Goal: Check status: Check status

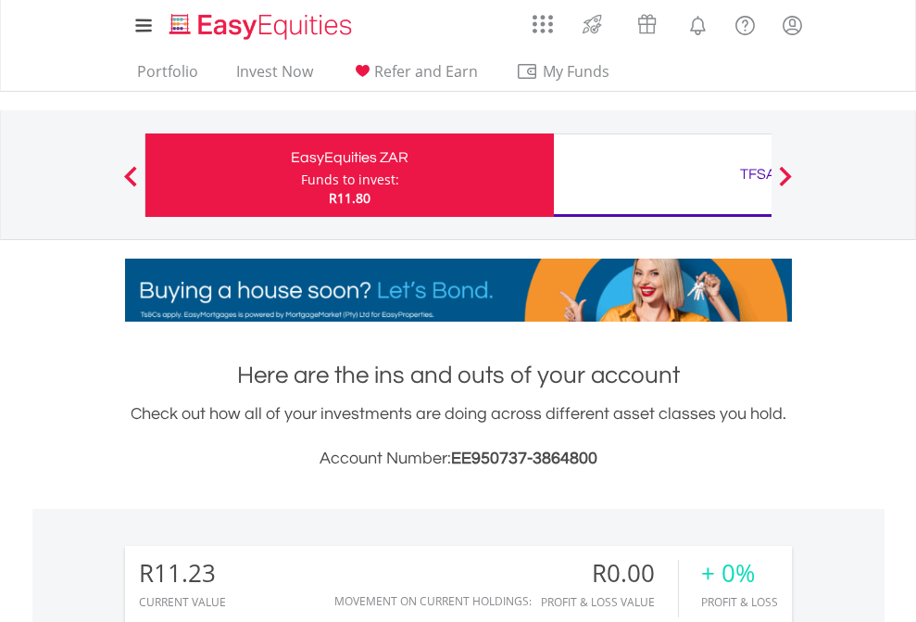
click at [301, 175] on div "Funds to invest:" at bounding box center [350, 180] width 98 height 19
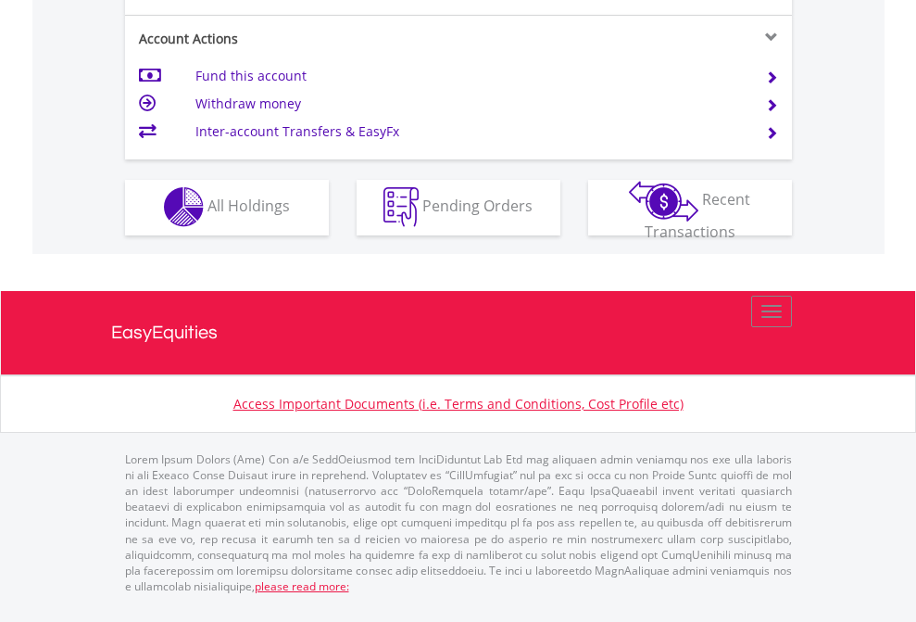
scroll to position [1733, 0]
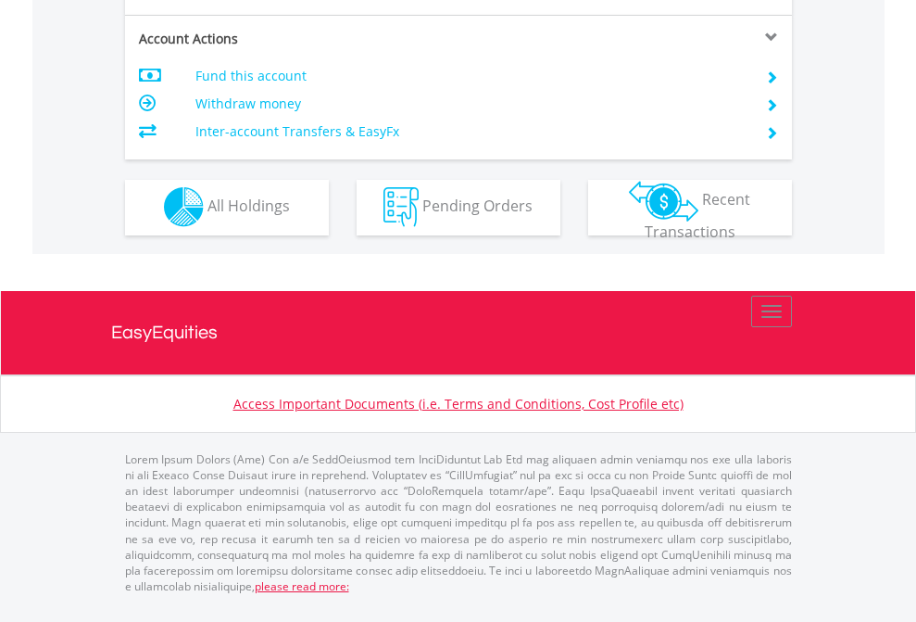
scroll to position [1733, 0]
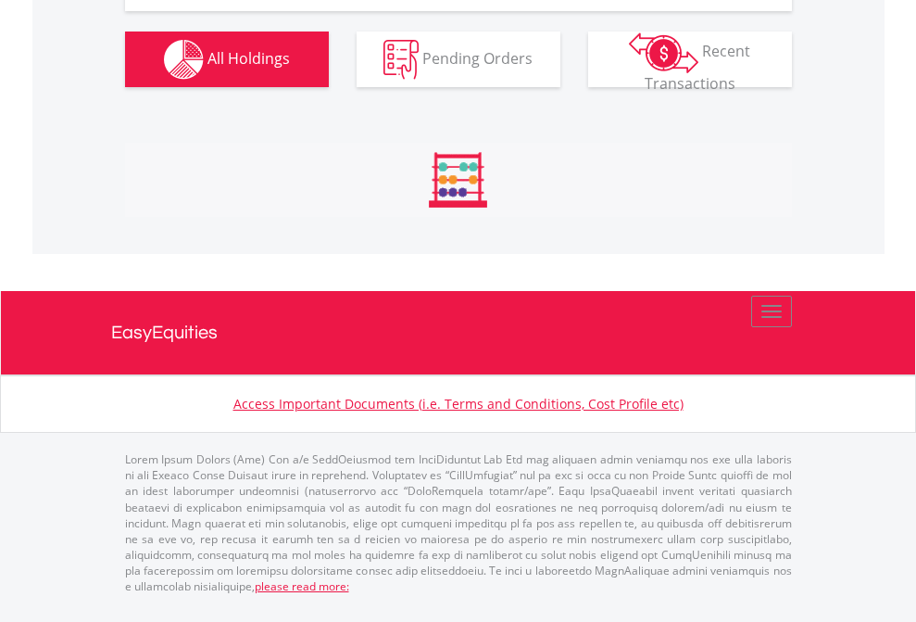
scroll to position [1841, 0]
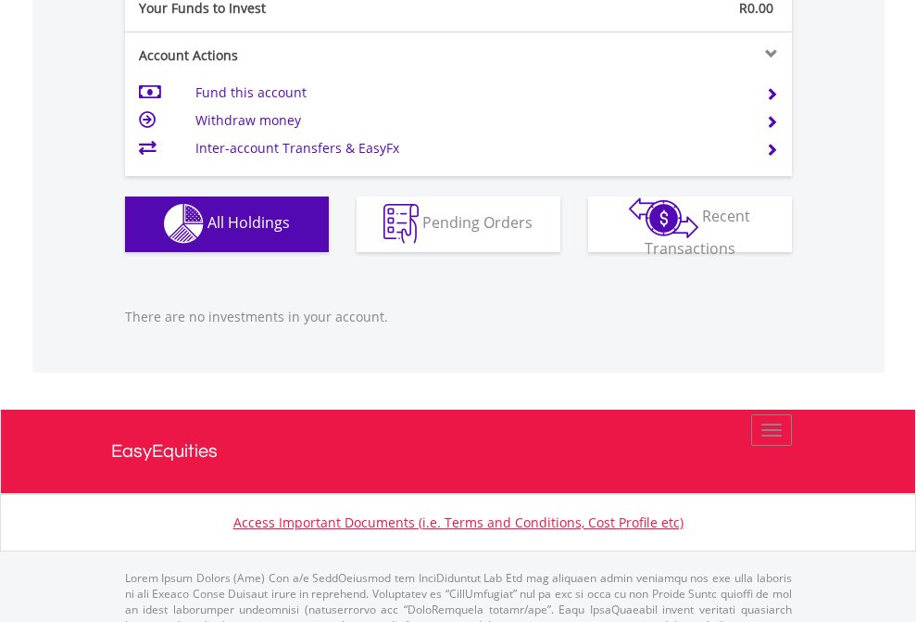
scroll to position [1835, 0]
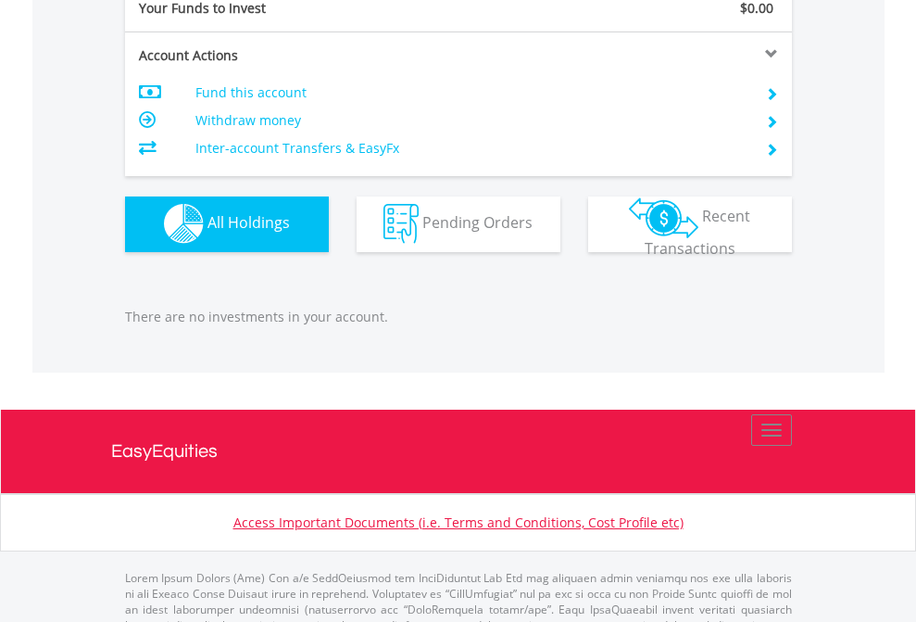
scroll to position [1835, 0]
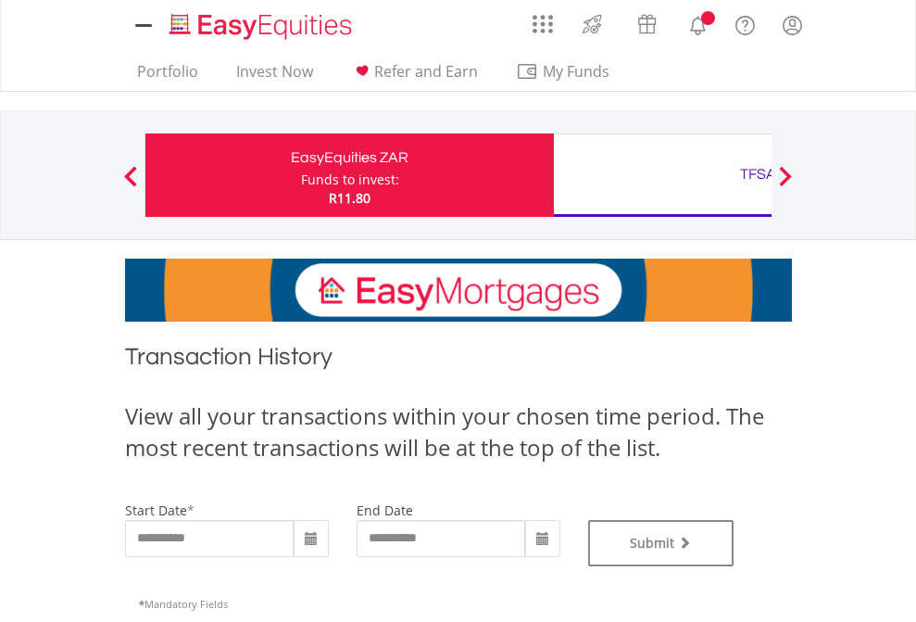
type input "**********"
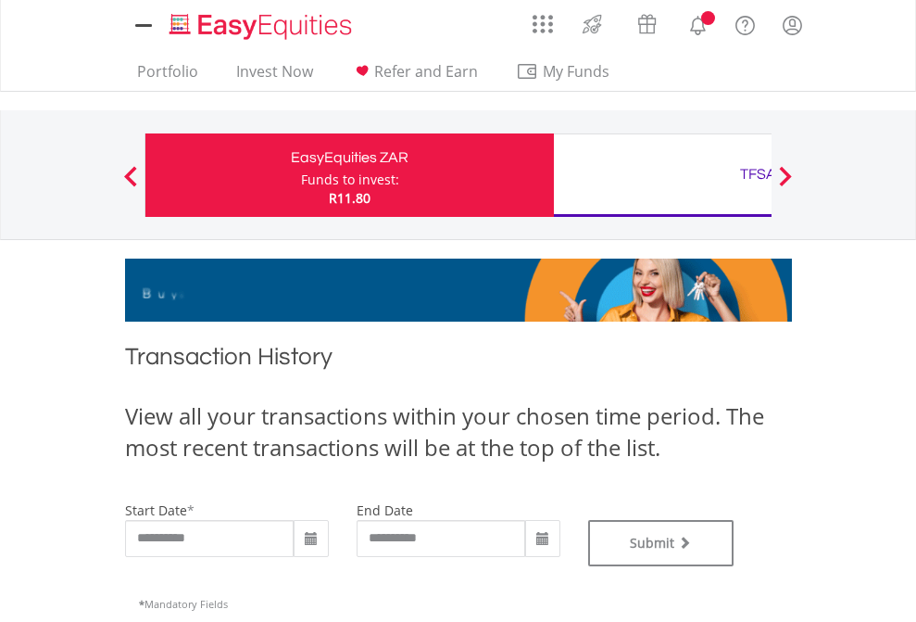
type input "**********"
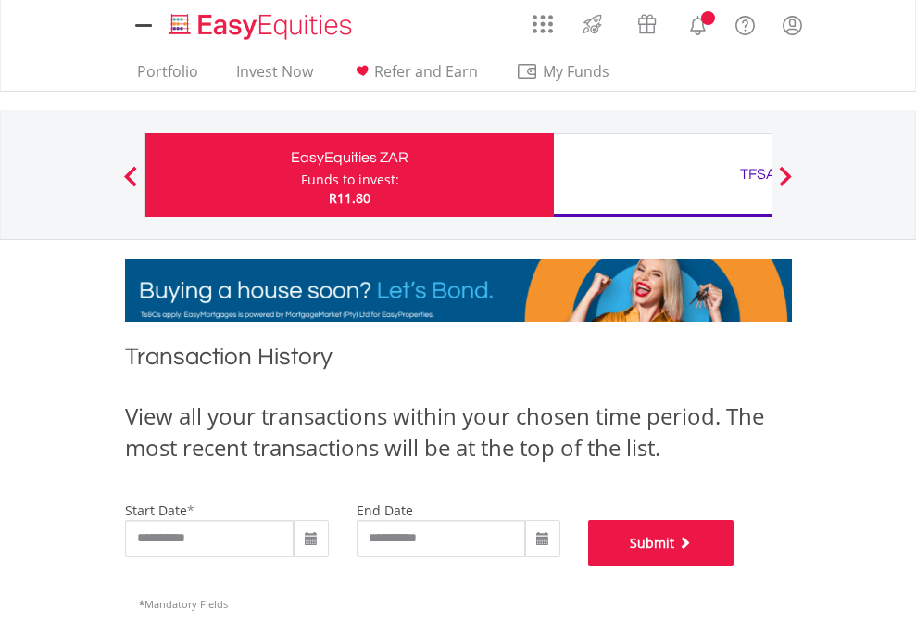
click at [735, 566] on button "Submit" at bounding box center [661, 543] width 146 height 46
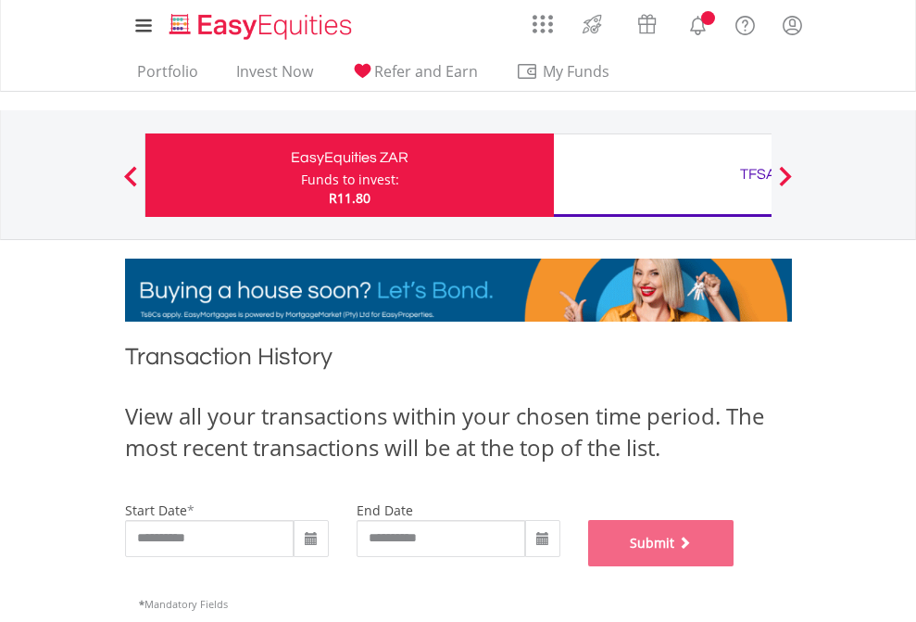
scroll to position [752, 0]
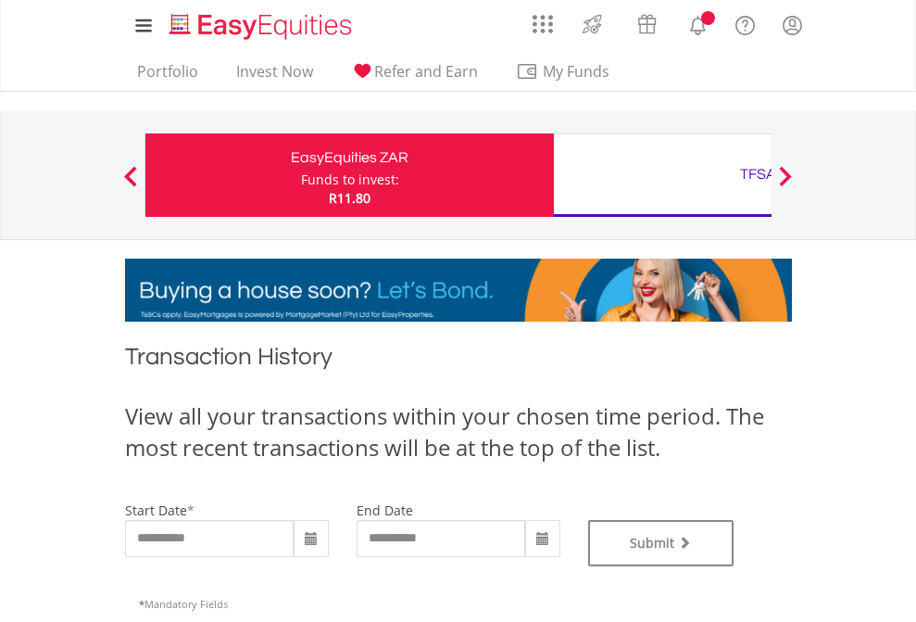
click at [663, 175] on div "TFSA" at bounding box center [758, 174] width 386 height 26
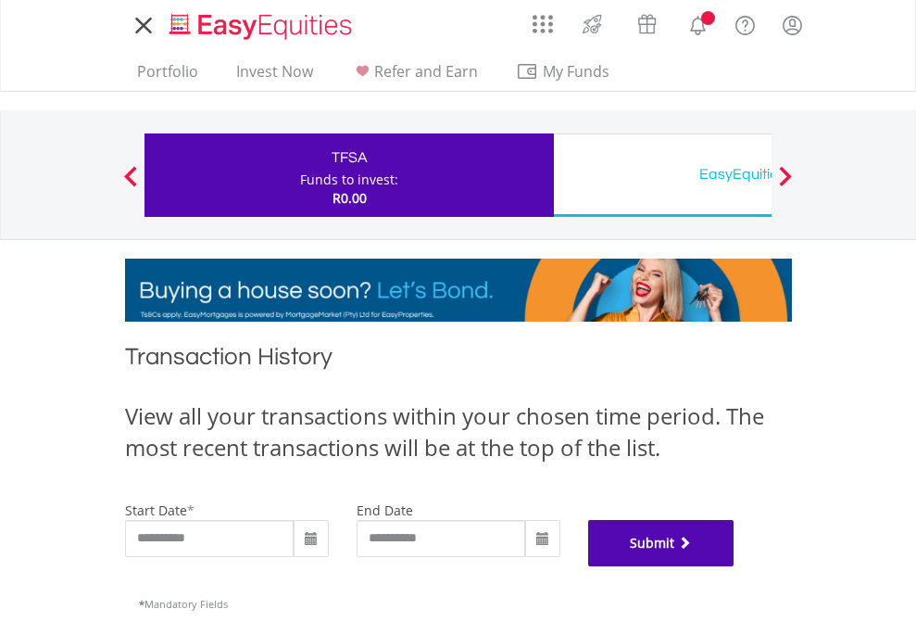
click at [735, 566] on button "Submit" at bounding box center [661, 543] width 146 height 46
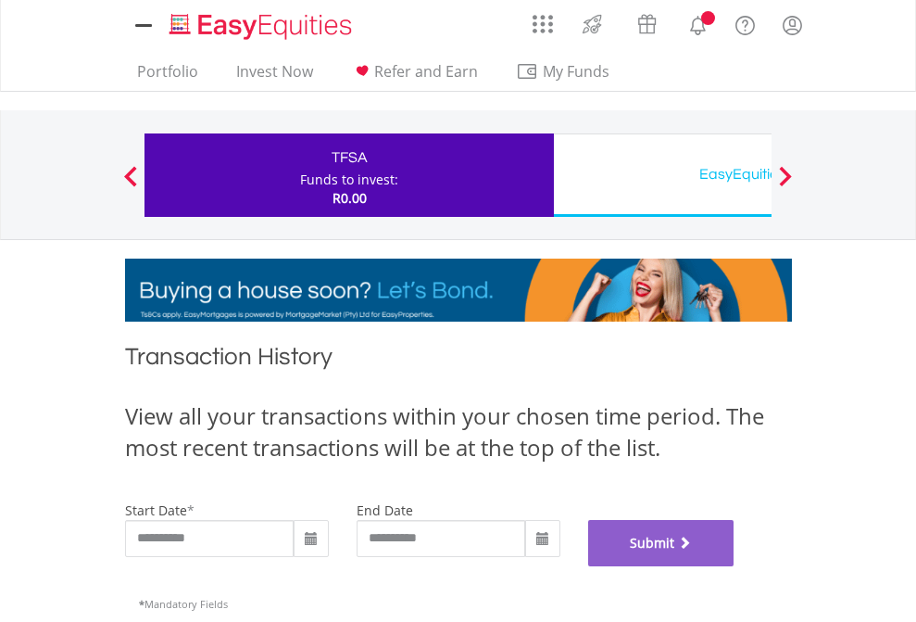
scroll to position [752, 0]
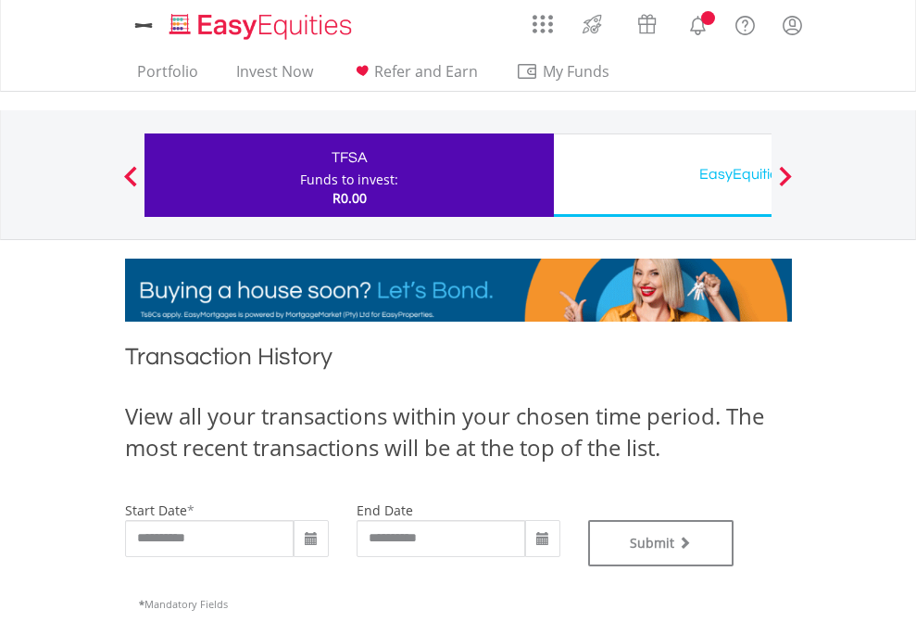
click at [663, 175] on div "EasyEquities USD" at bounding box center [758, 174] width 386 height 26
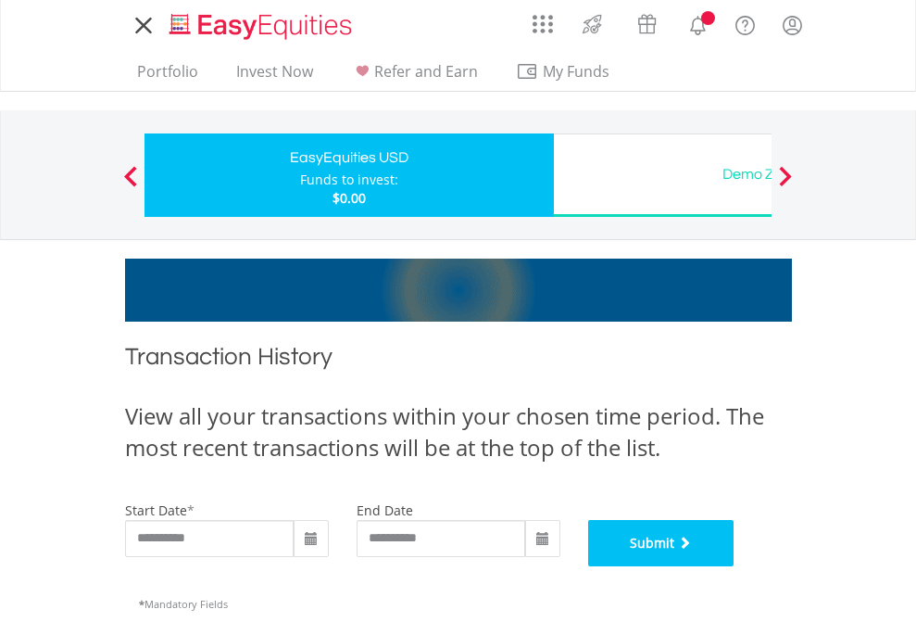
click at [735, 566] on button "Submit" at bounding box center [661, 543] width 146 height 46
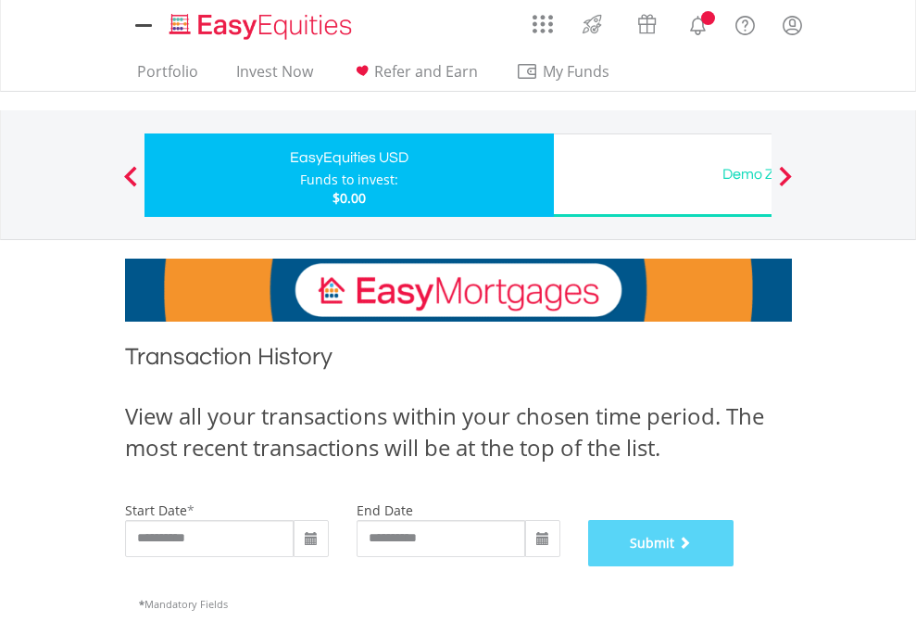
scroll to position [752, 0]
